Goal: Task Accomplishment & Management: Use online tool/utility

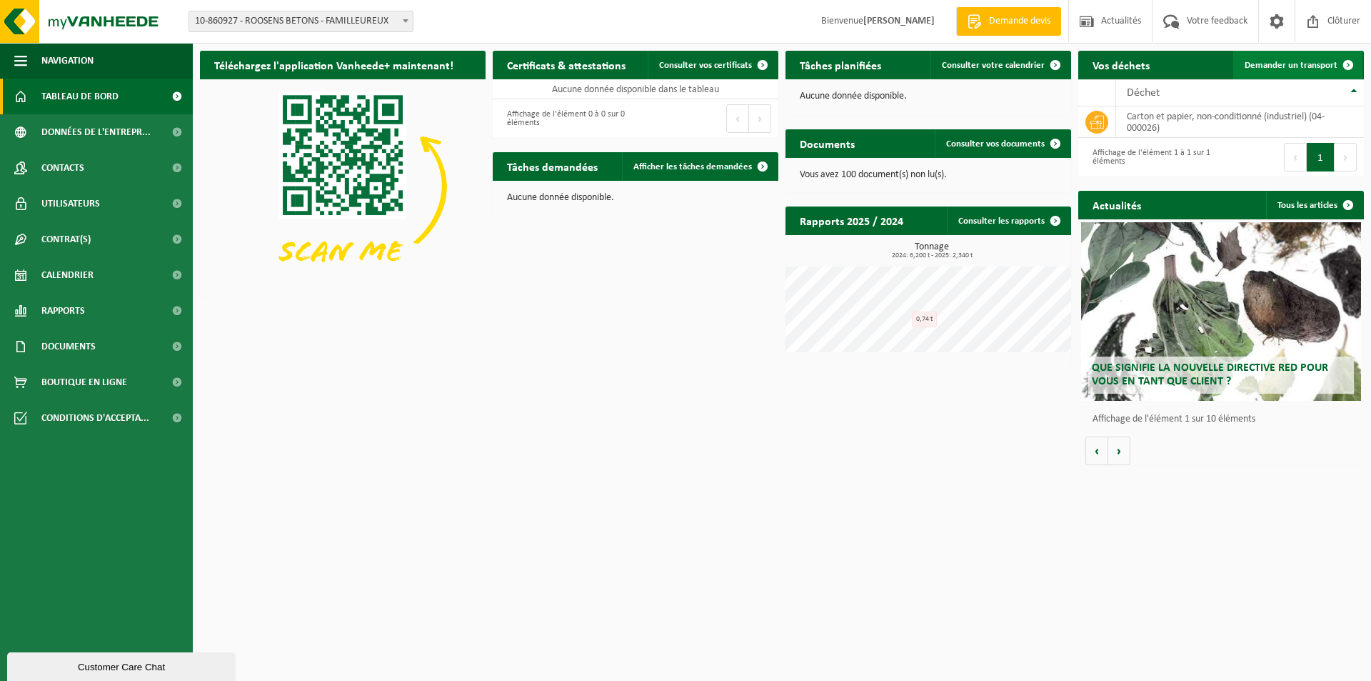
click at [1288, 61] on span "Demander un transport" at bounding box center [1291, 65] width 93 height 9
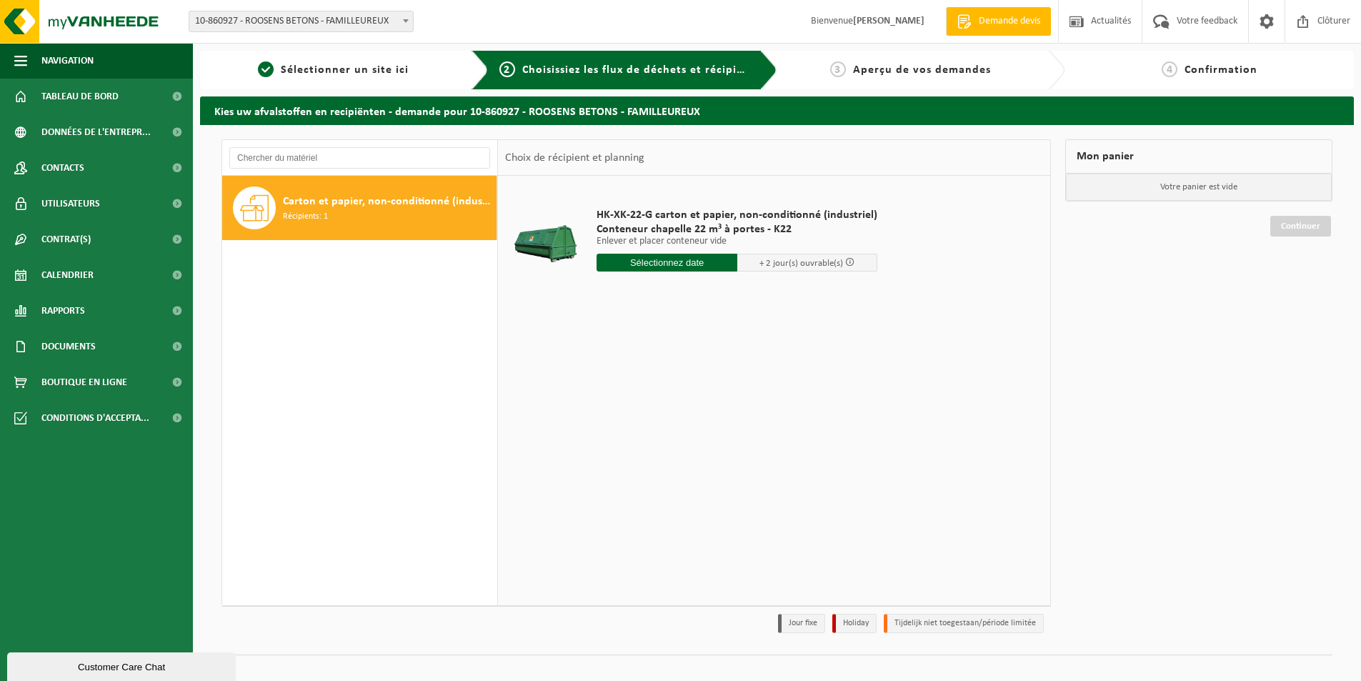
click at [664, 266] on input "text" at bounding box center [666, 263] width 141 height 18
click at [661, 394] on div "15" at bounding box center [660, 389] width 25 height 23
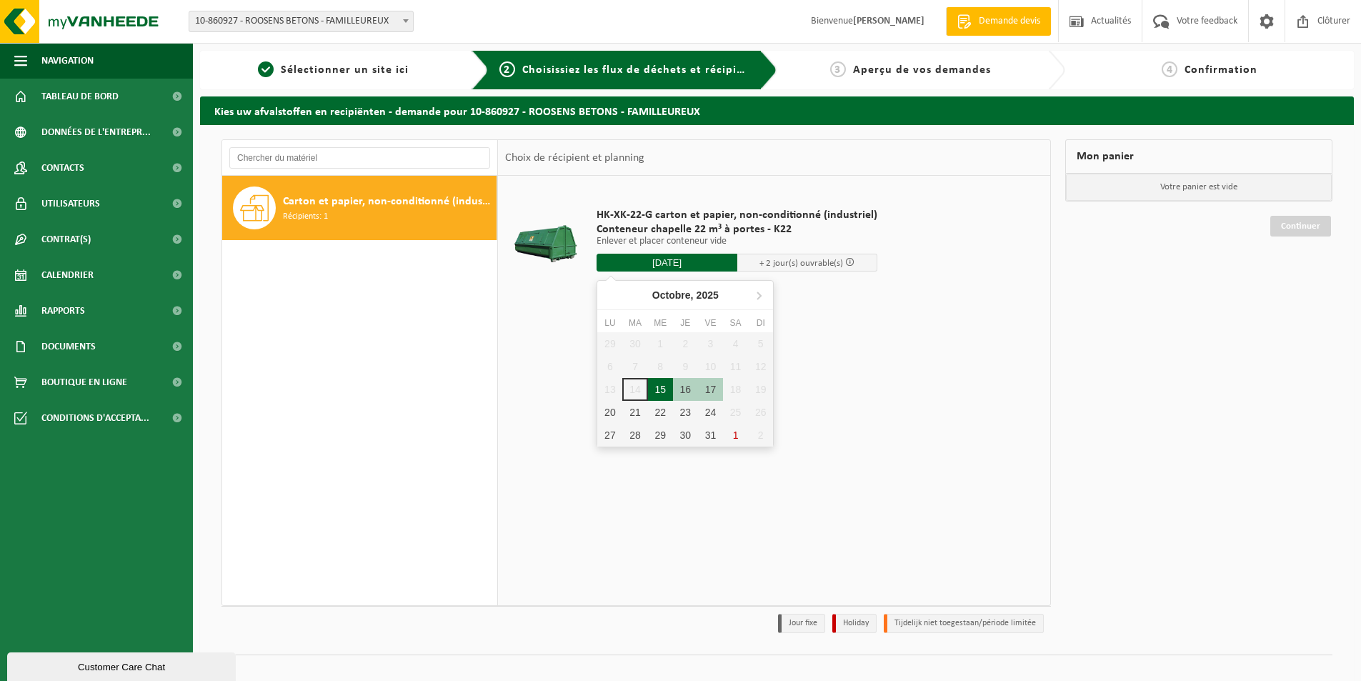
type input "à partir de 2025-10-15"
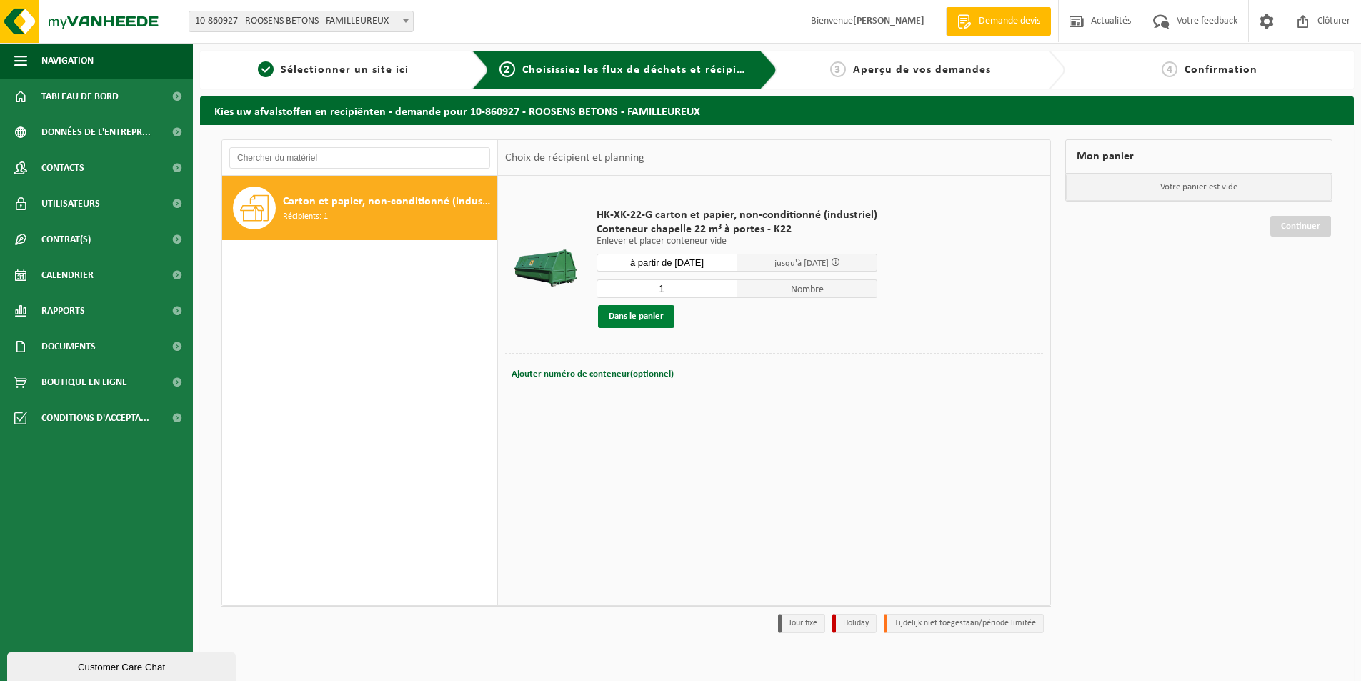
click at [634, 317] on button "Dans le panier" at bounding box center [636, 316] width 76 height 23
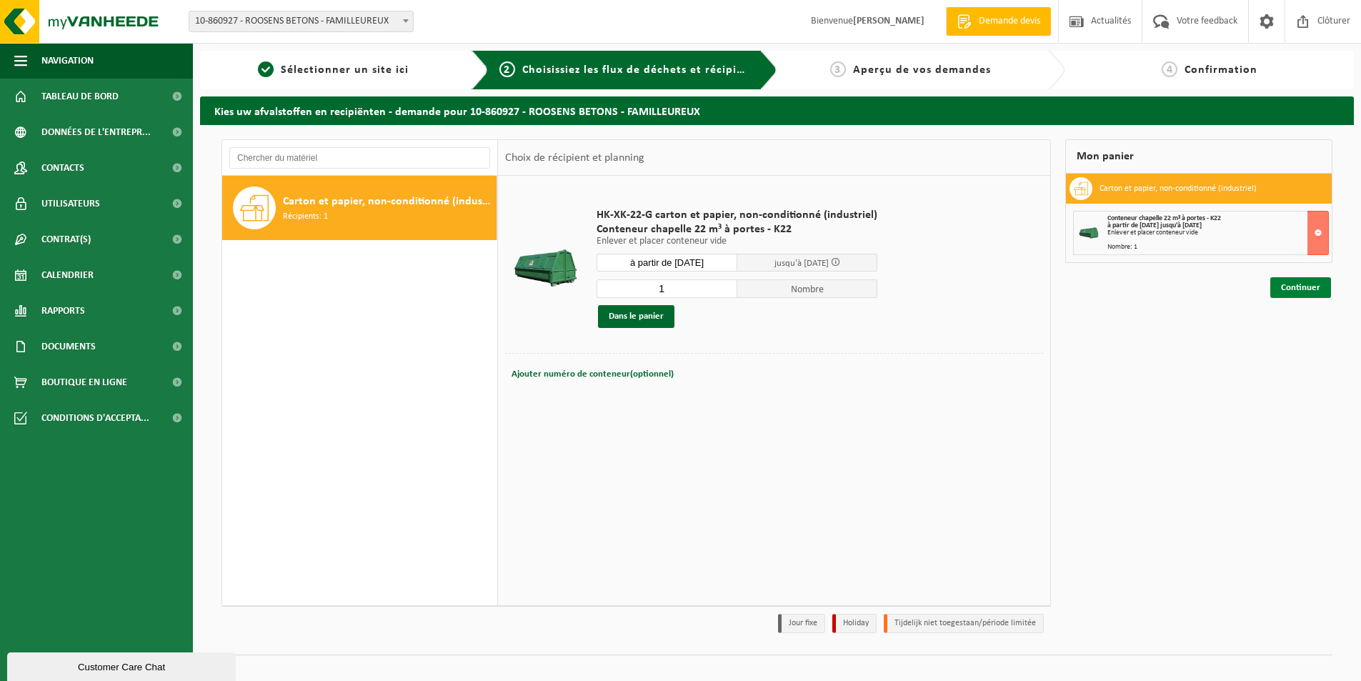
click at [1280, 287] on link "Continuer" at bounding box center [1300, 287] width 61 height 21
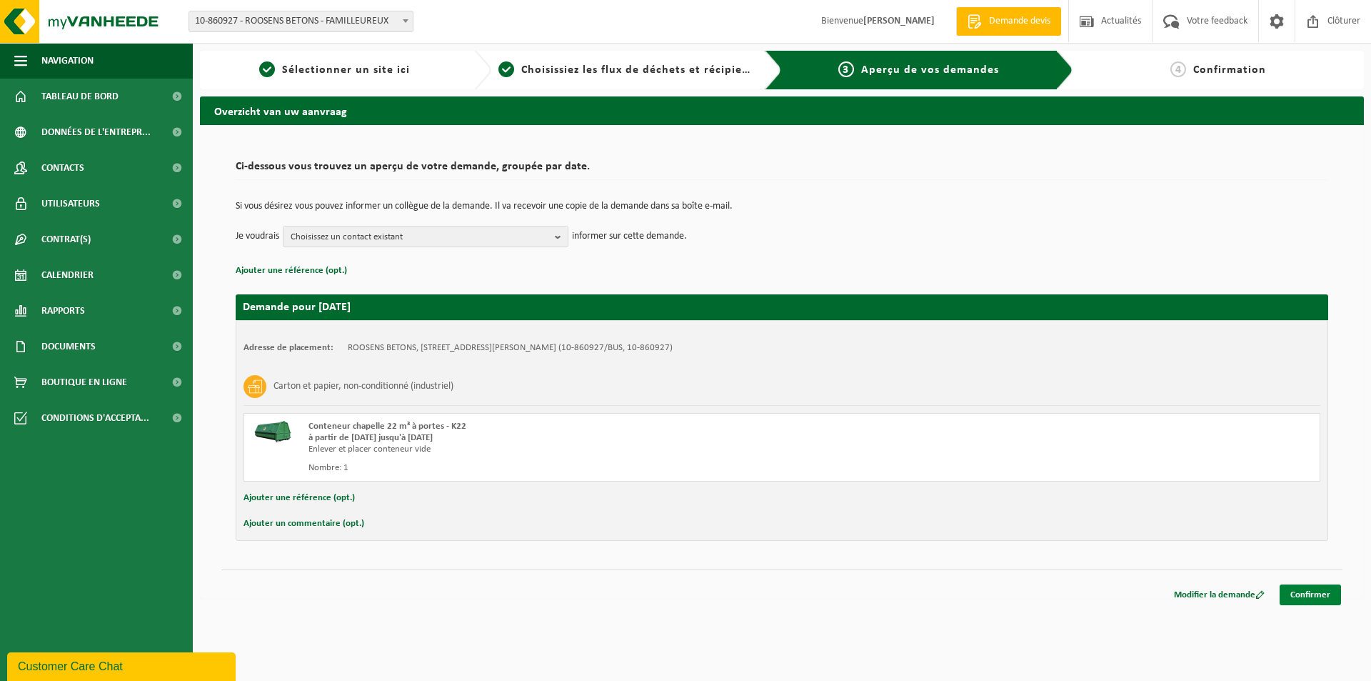
click at [1294, 590] on link "Confirmer" at bounding box center [1310, 594] width 61 height 21
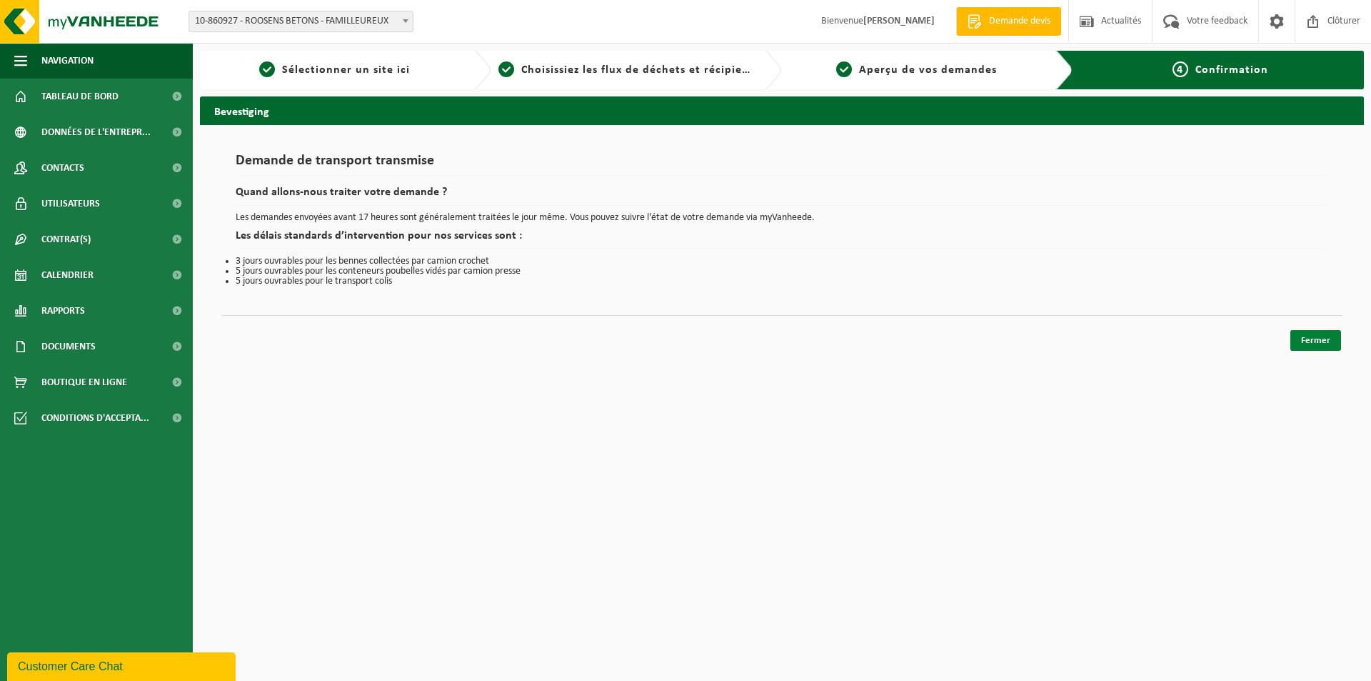
click at [1316, 344] on link "Fermer" at bounding box center [1316, 340] width 51 height 21
